Goal: Information Seeking & Learning: Find specific fact

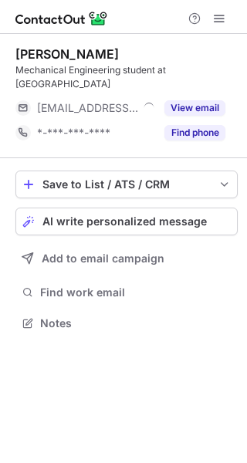
scroll to position [7, 8]
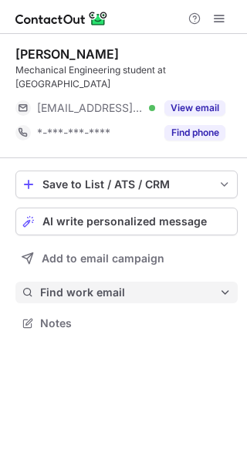
click at [128, 288] on button "Find work email" at bounding box center [126, 292] width 222 height 22
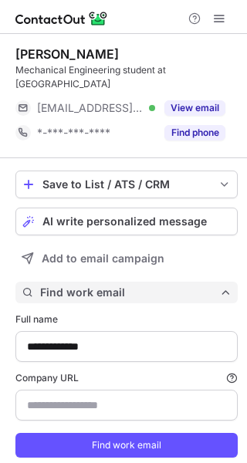
scroll to position [461, 236]
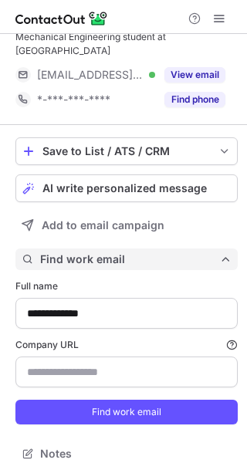
type input "*******"
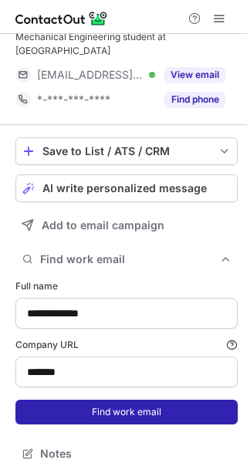
click at [117, 399] on button "Find work email" at bounding box center [126, 411] width 222 height 25
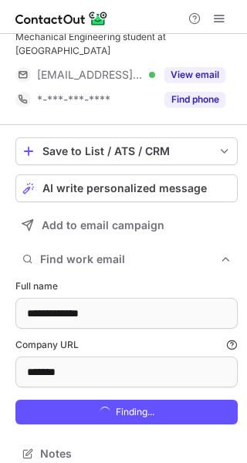
scroll to position [486, 236]
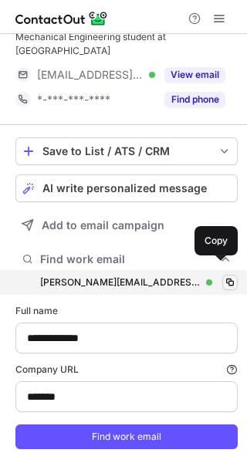
click at [226, 274] on button at bounding box center [229, 281] width 15 height 15
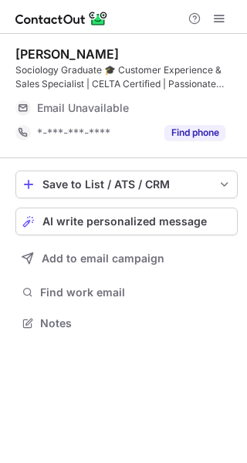
scroll to position [311, 247]
